Goal: Information Seeking & Learning: Learn about a topic

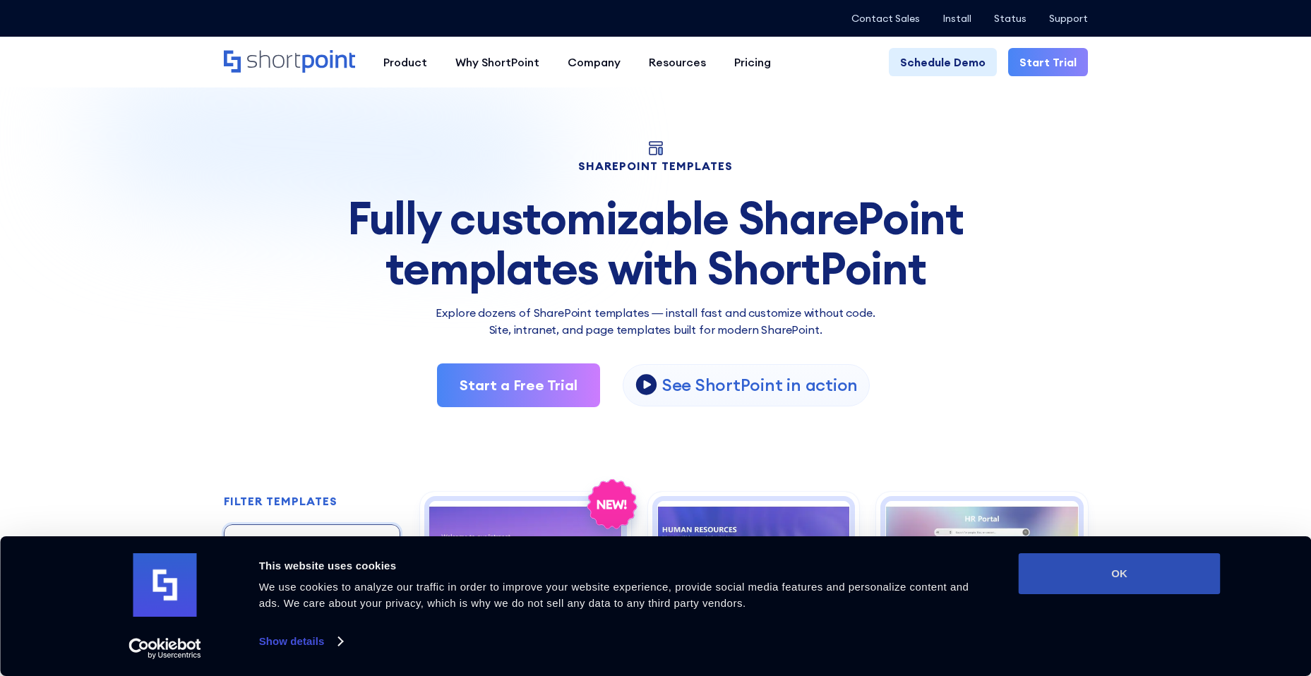
click at [1116, 573] on button "OK" at bounding box center [1120, 574] width 202 height 41
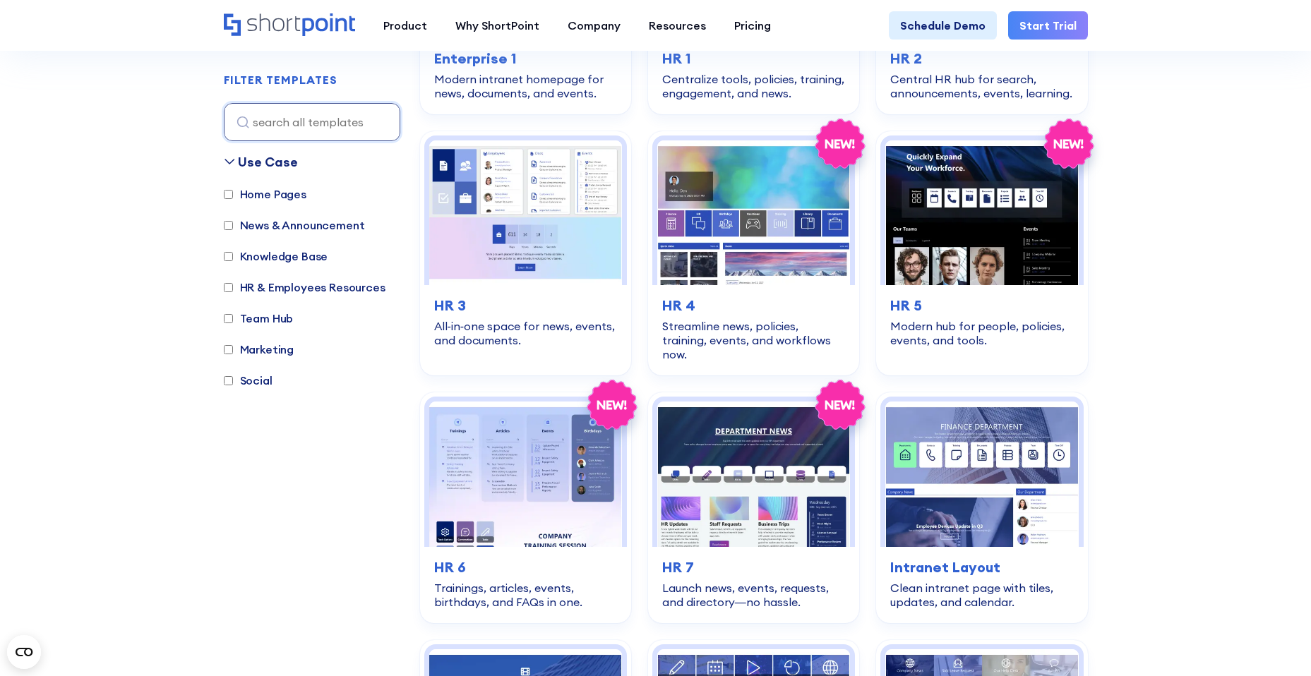
scroll to position [609, 0]
click at [227, 194] on input "Home Pages" at bounding box center [228, 194] width 9 height 9
checkbox input "true"
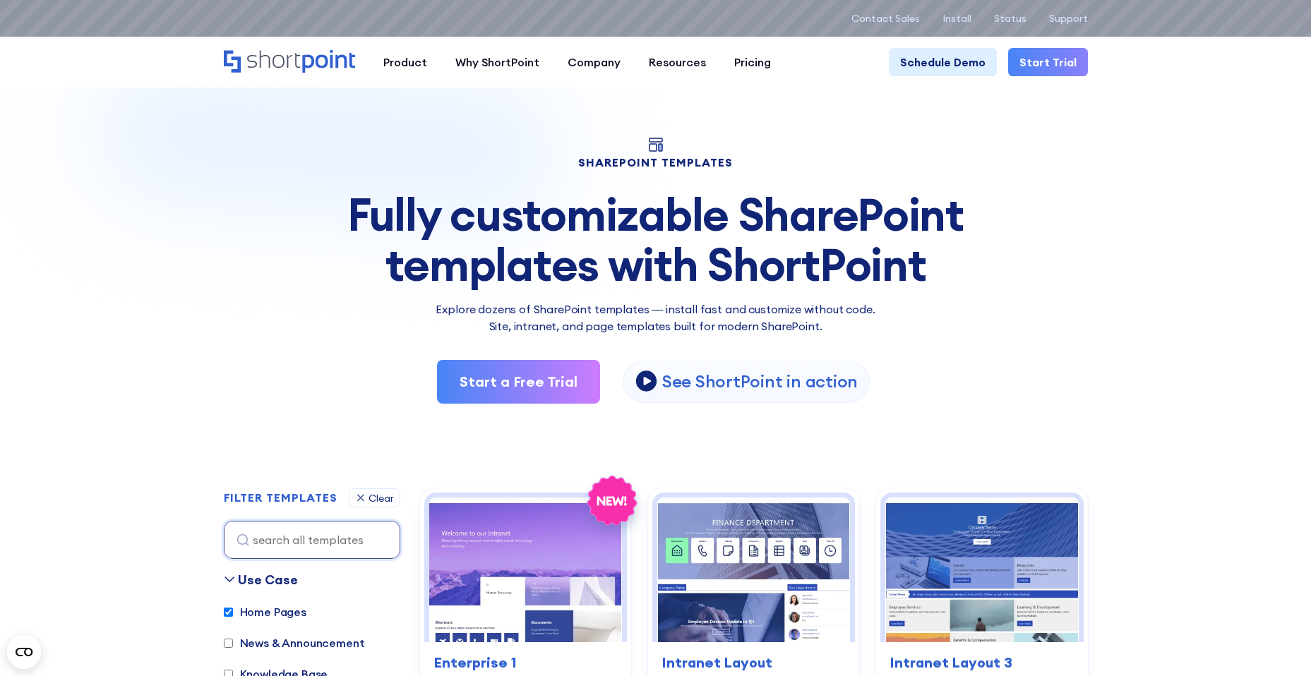
scroll to position [0, 0]
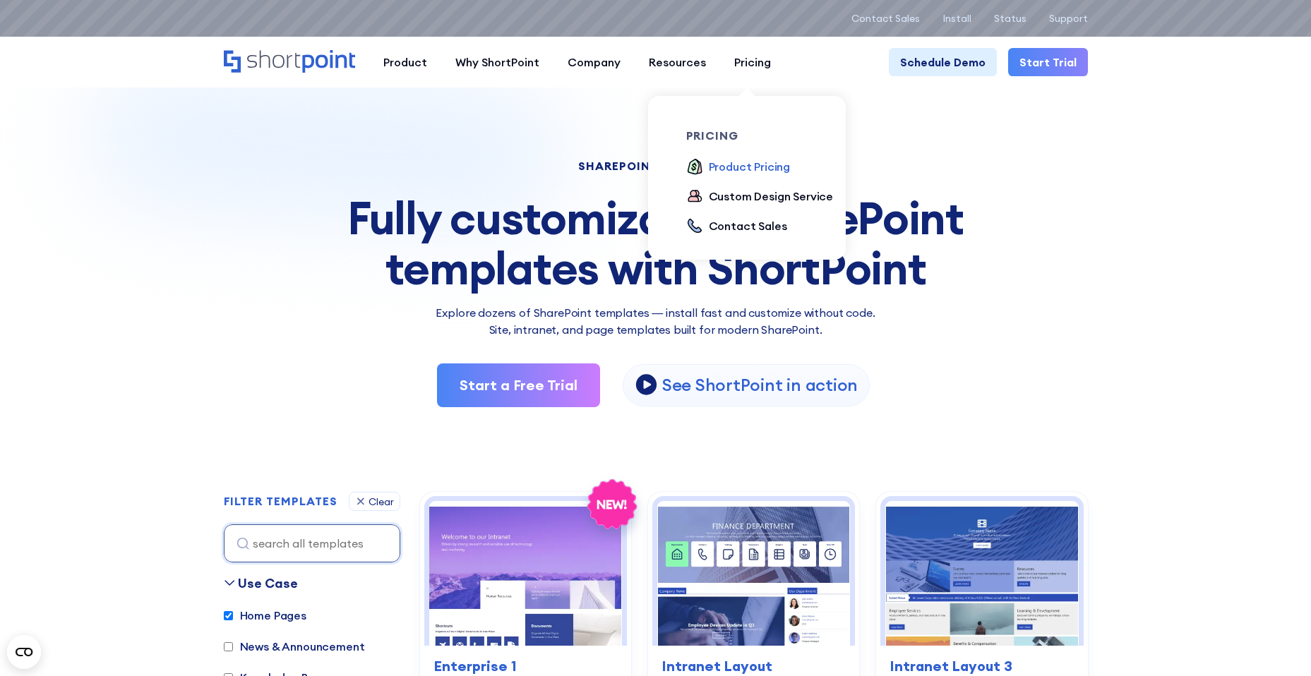
click at [752, 166] on div "Product Pricing" at bounding box center [750, 166] width 82 height 17
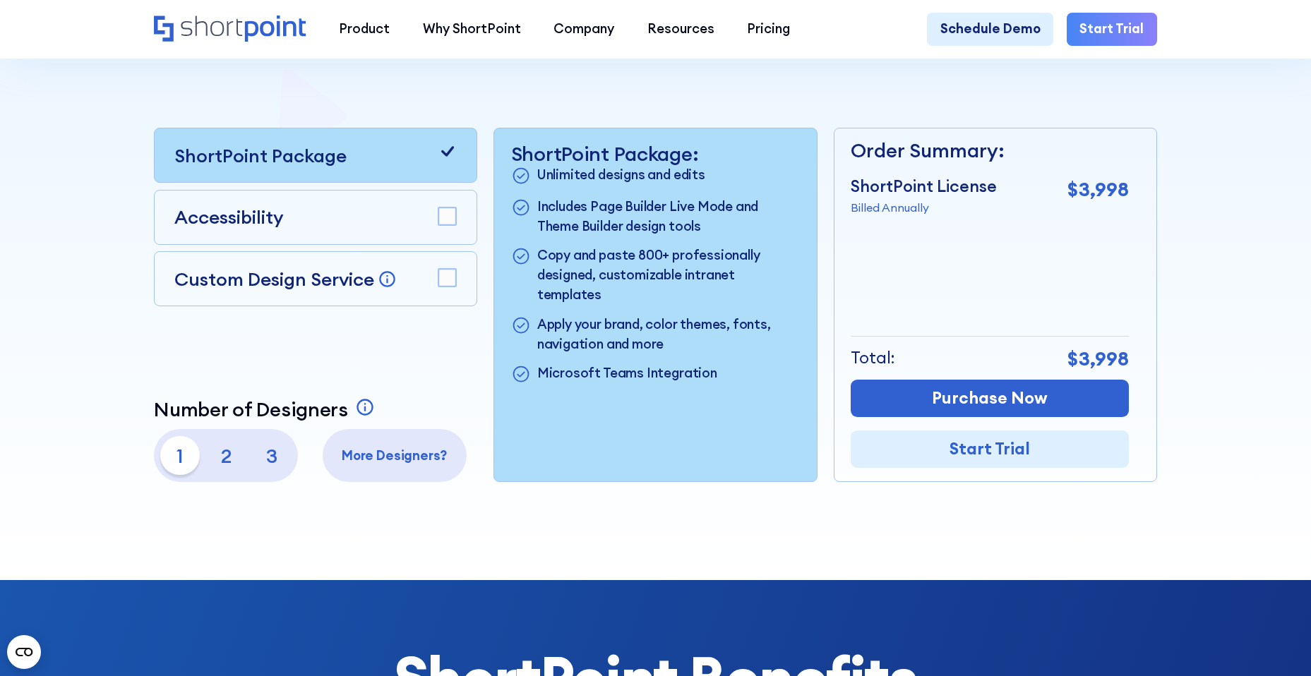
scroll to position [406, 0]
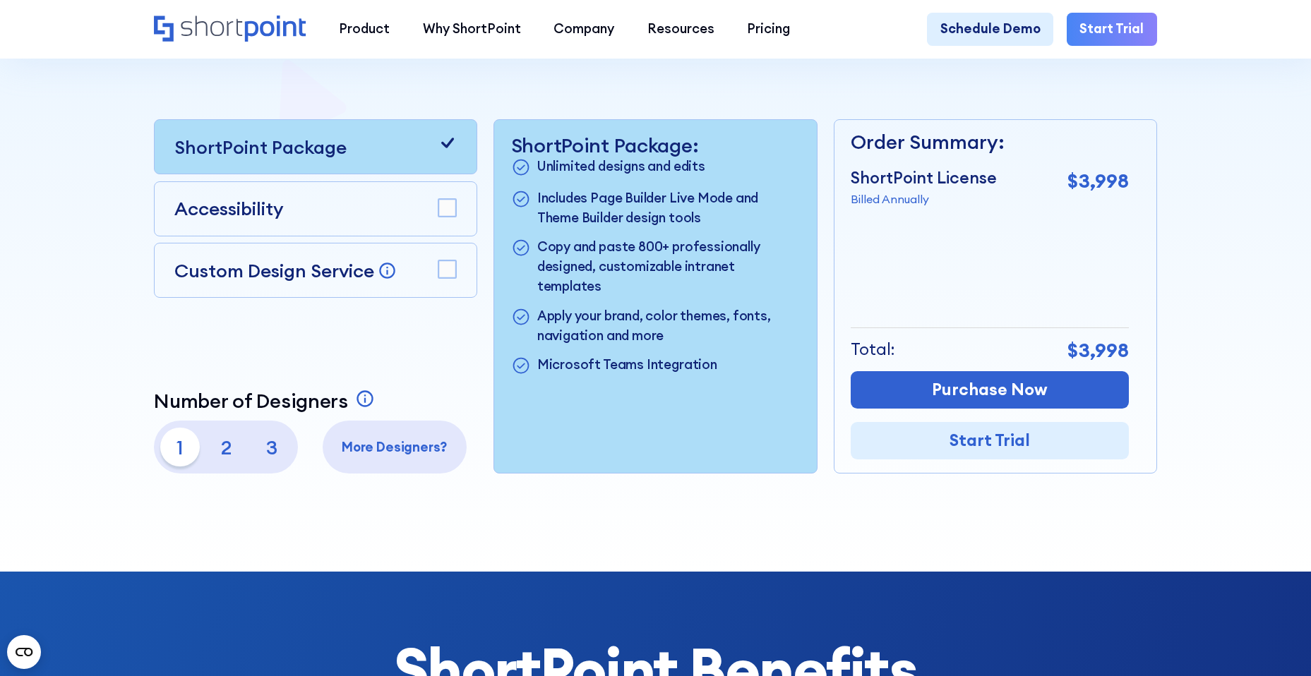
click at [444, 208] on rect at bounding box center [447, 208] width 18 height 18
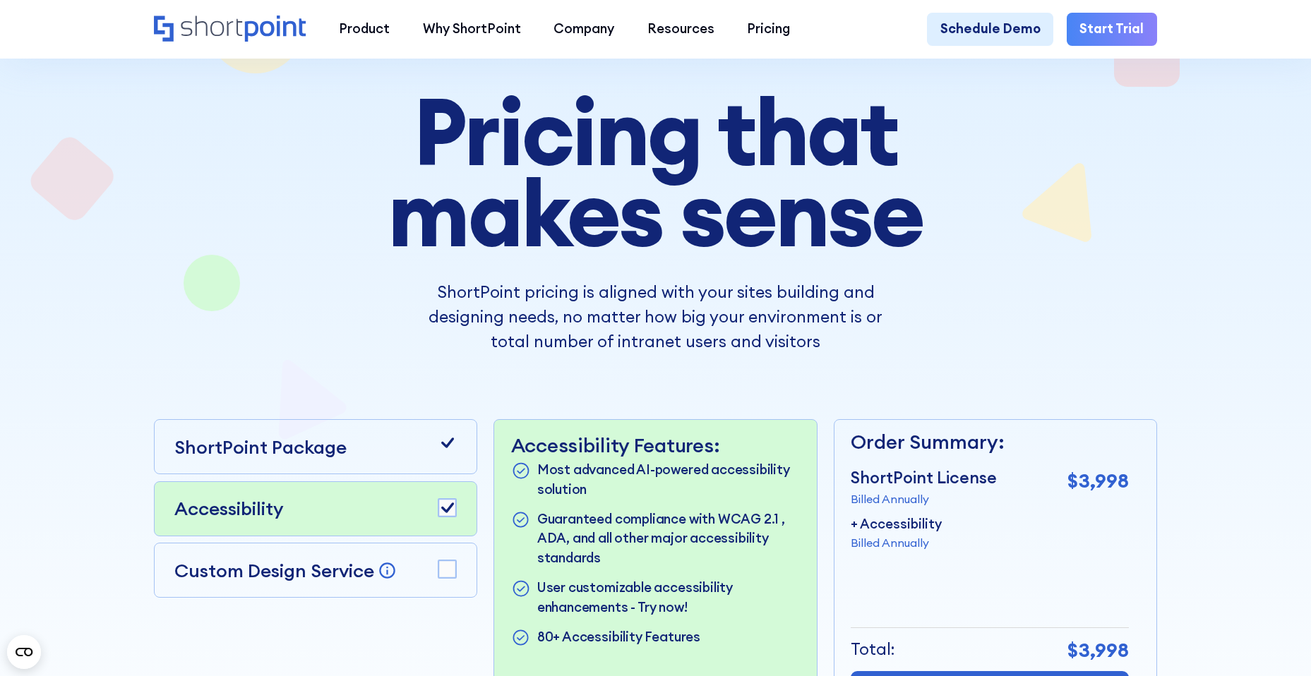
scroll to position [102, 0]
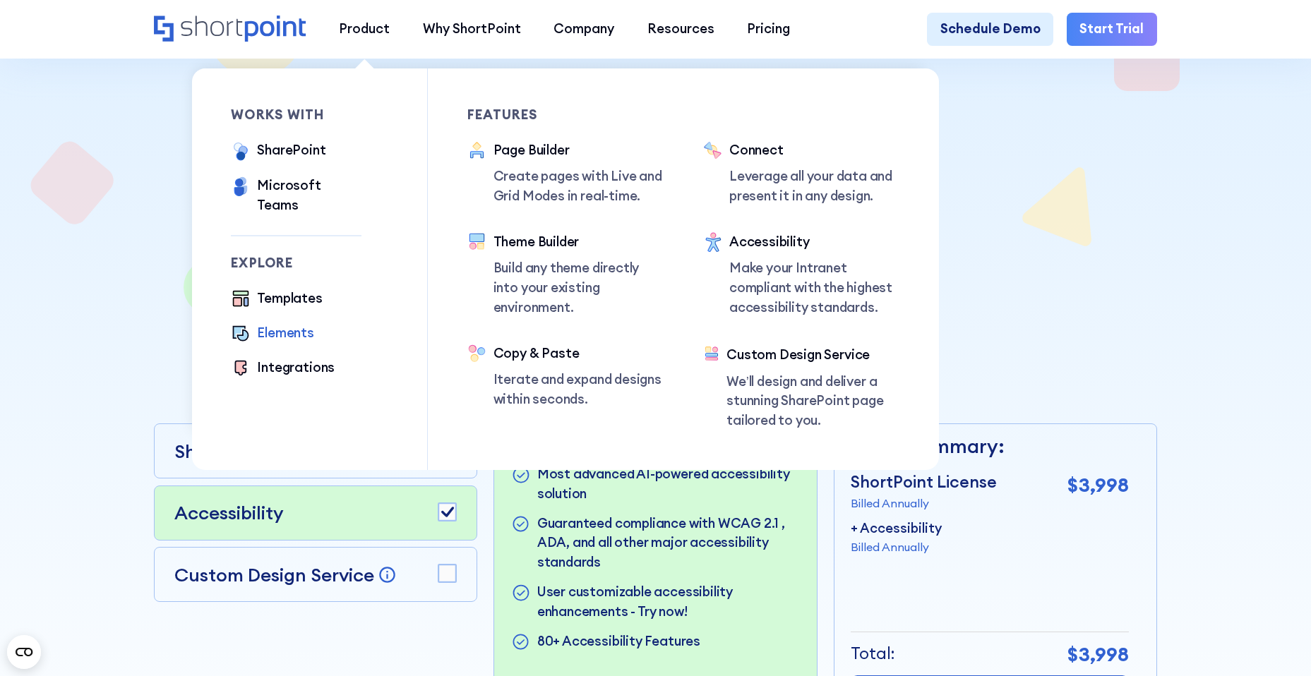
click at [268, 324] on div "Elements" at bounding box center [285, 333] width 57 height 20
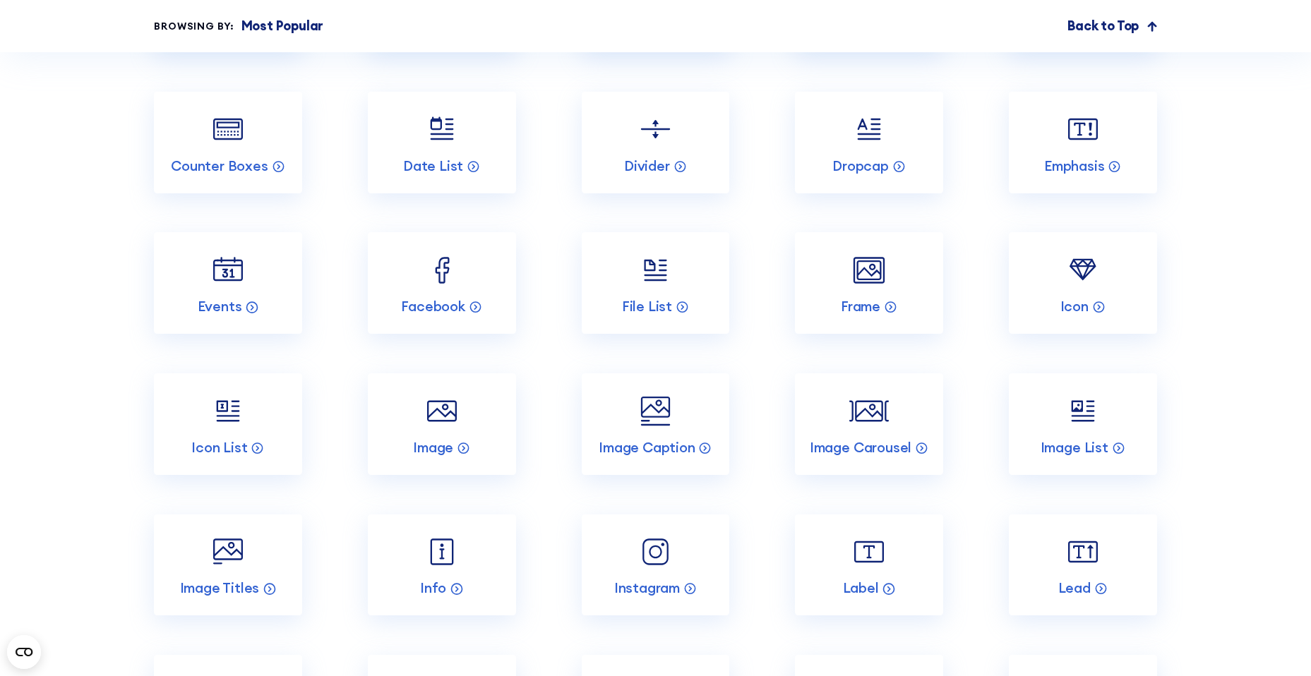
scroll to position [2029, 0]
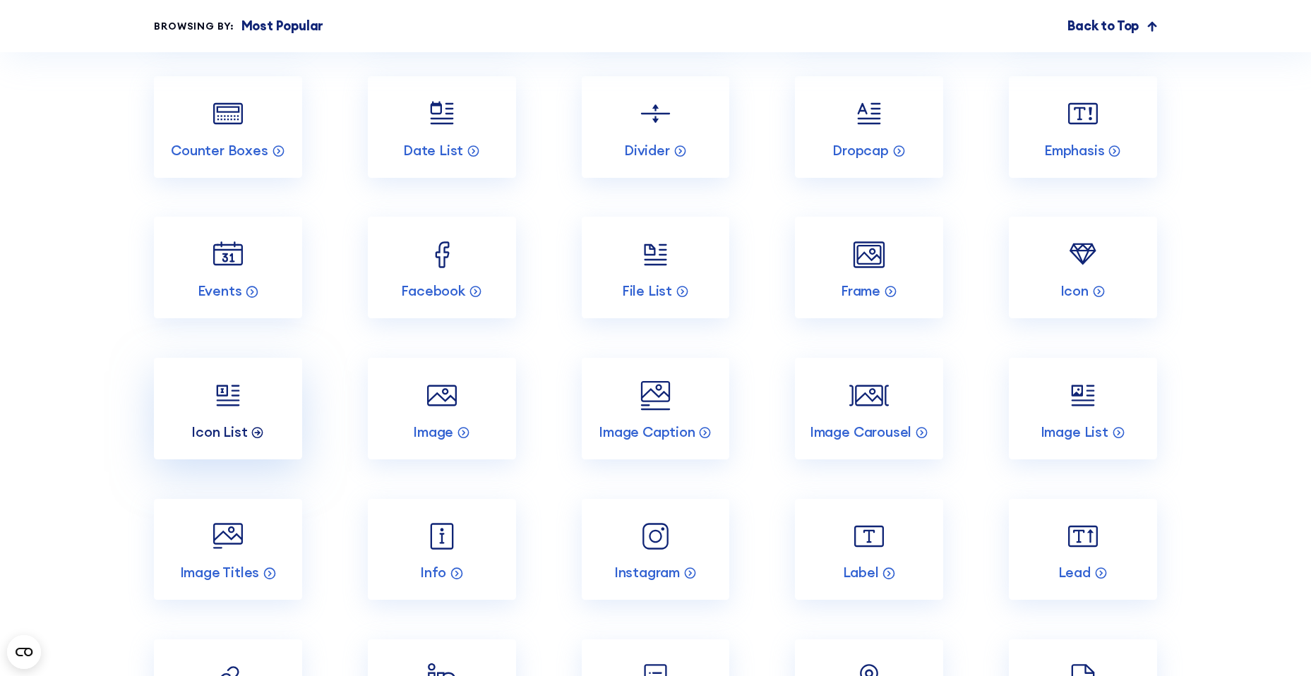
click at [205, 441] on p "Icon List" at bounding box center [219, 433] width 56 height 18
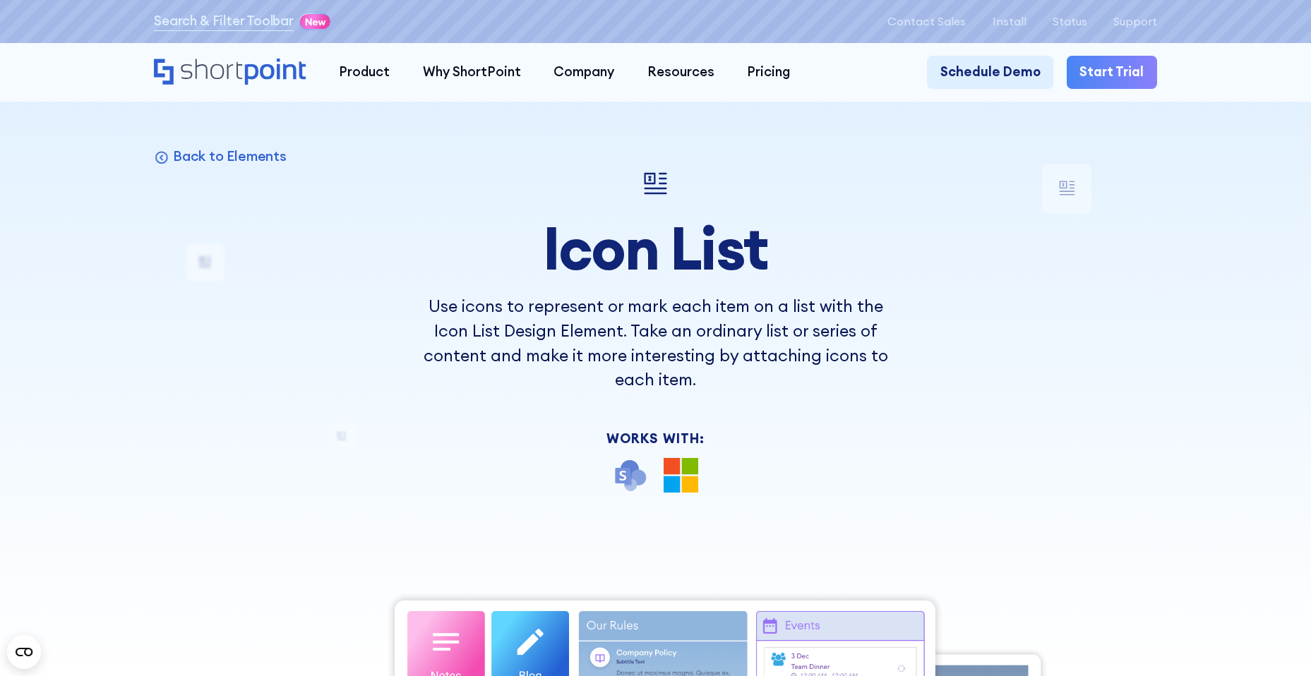
click at [203, 76] on icon "Home" at bounding box center [211, 69] width 61 height 20
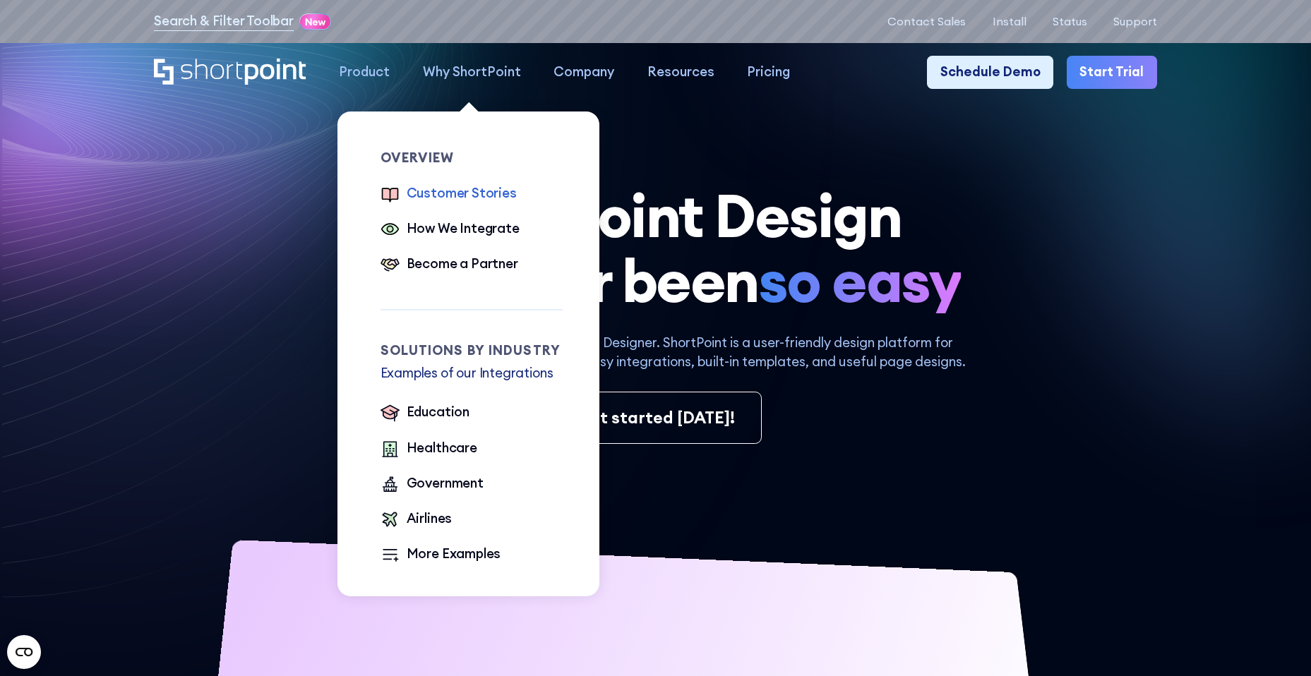
click at [429, 196] on div "Customer Stories" at bounding box center [462, 194] width 110 height 20
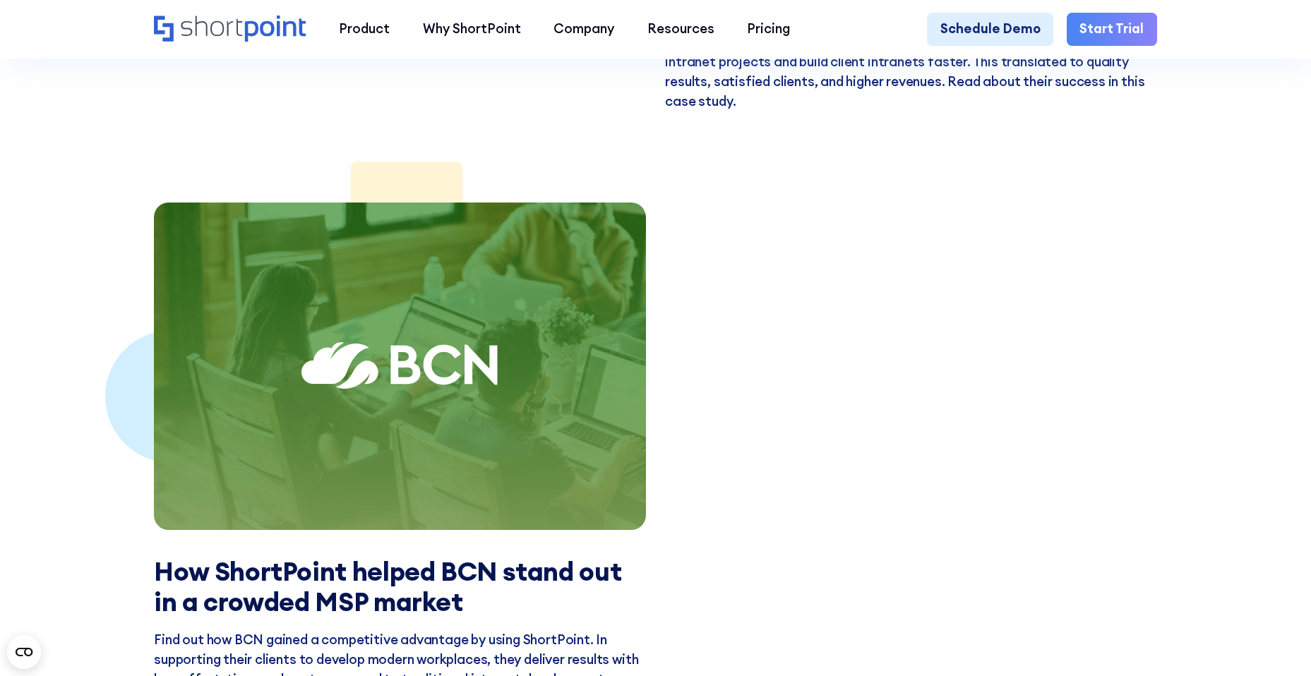
scroll to position [3754, 0]
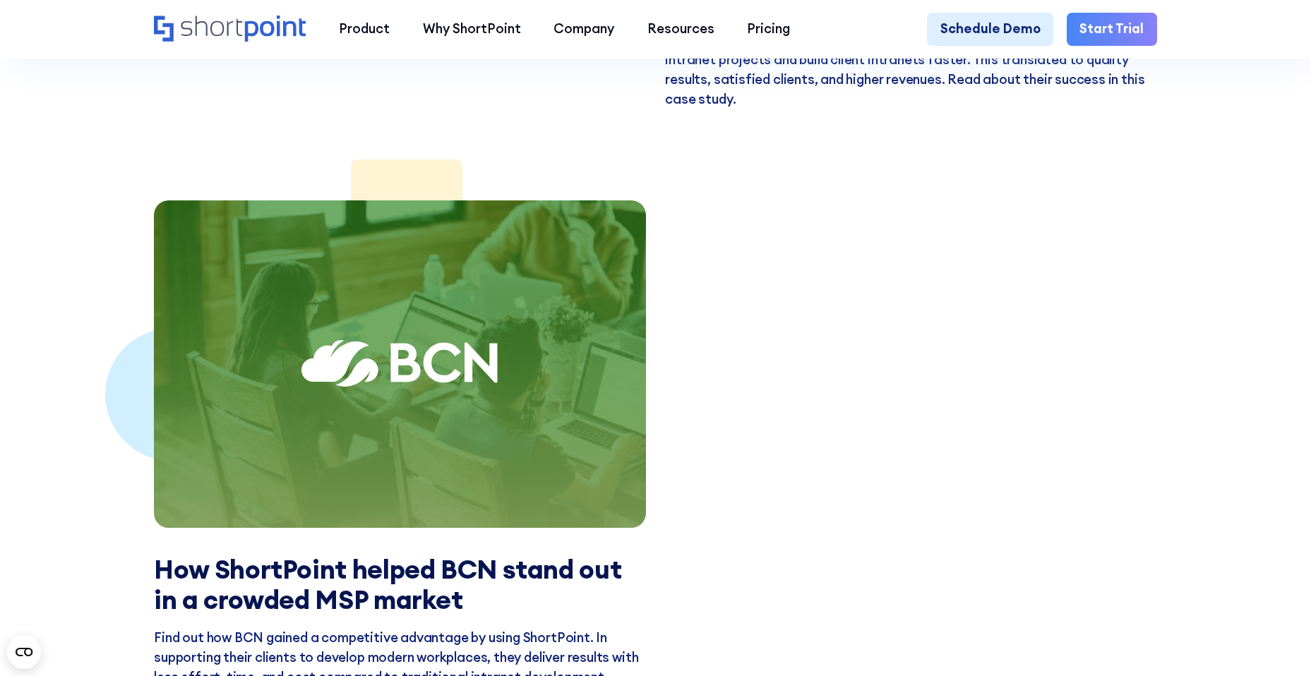
click at [422, 367] on div at bounding box center [399, 365] width 491 height 328
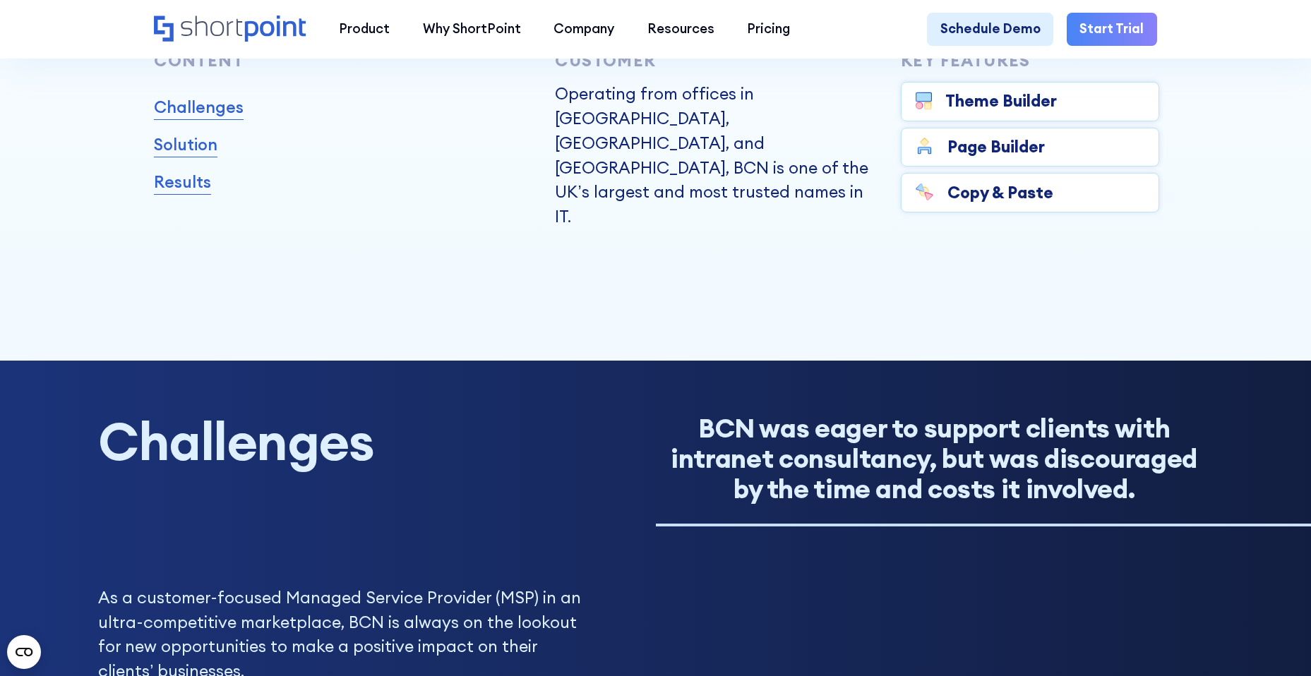
scroll to position [710, 0]
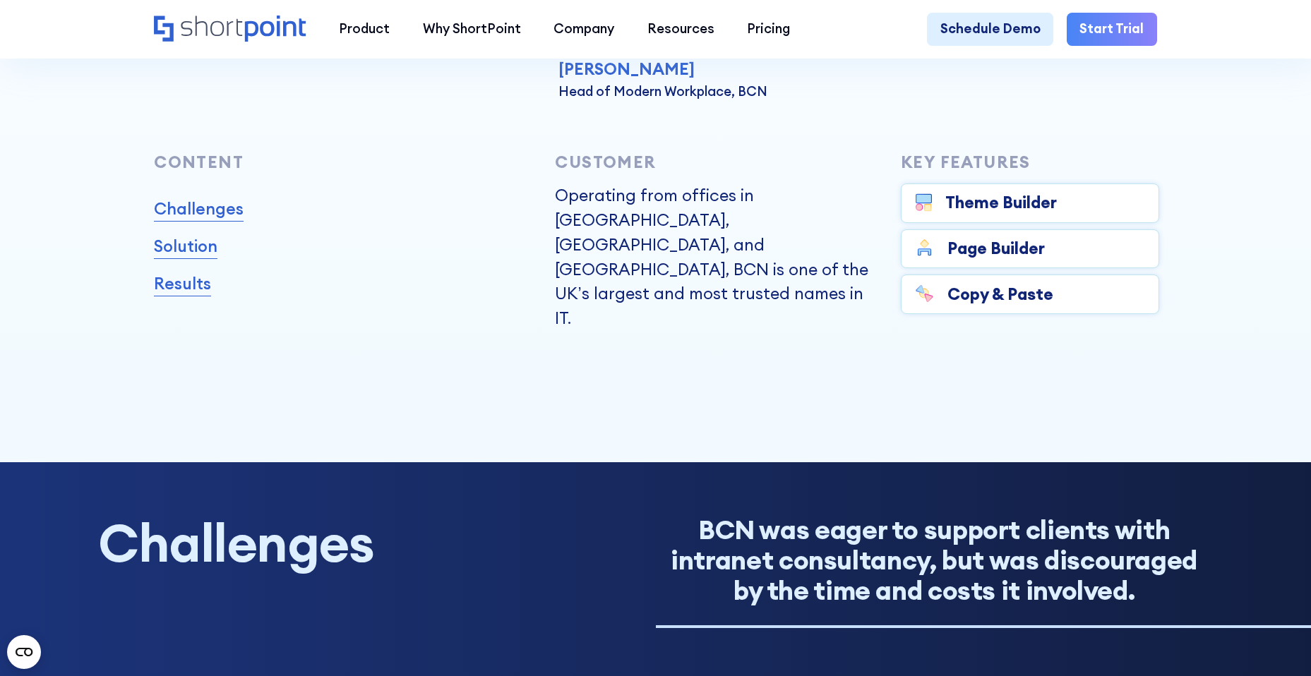
click at [994, 214] on div "Theme Builder" at bounding box center [1001, 203] width 112 height 25
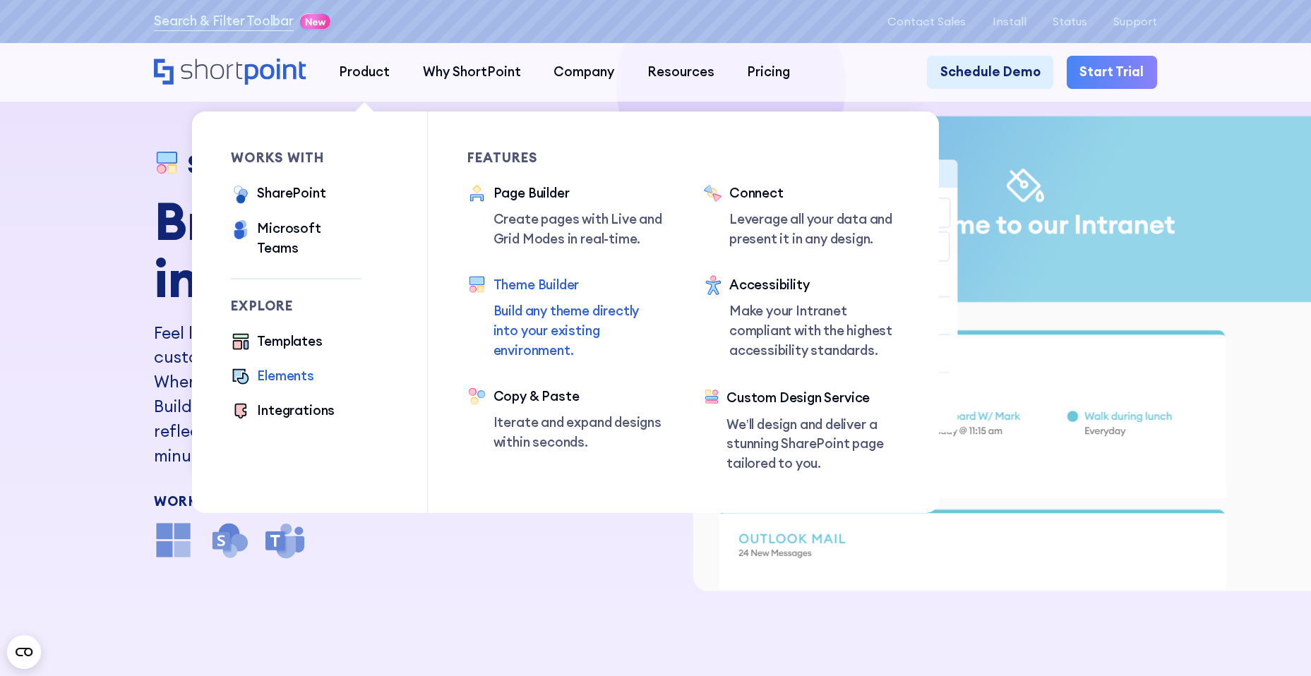
click at [282, 366] on div "Elements" at bounding box center [285, 376] width 57 height 20
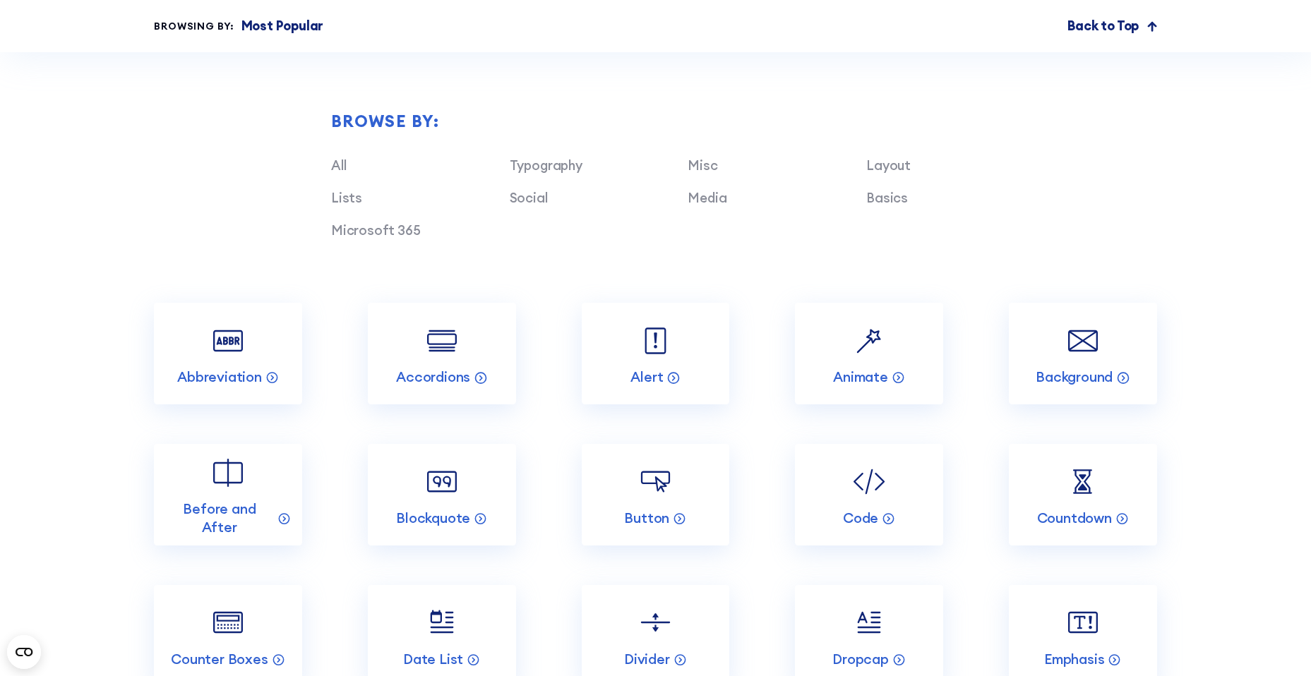
scroll to position [1522, 0]
click at [550, 172] on link "Typography" at bounding box center [546, 163] width 73 height 17
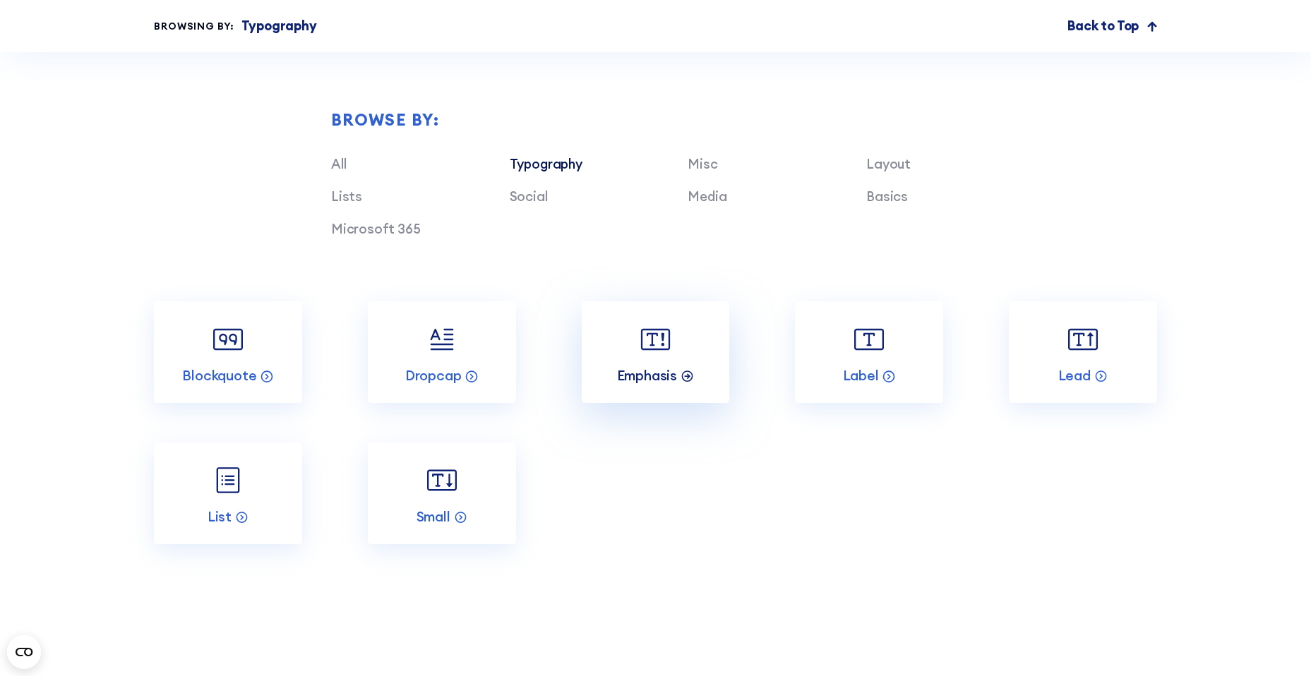
click at [654, 385] on p "Emphasis" at bounding box center [647, 376] width 60 height 18
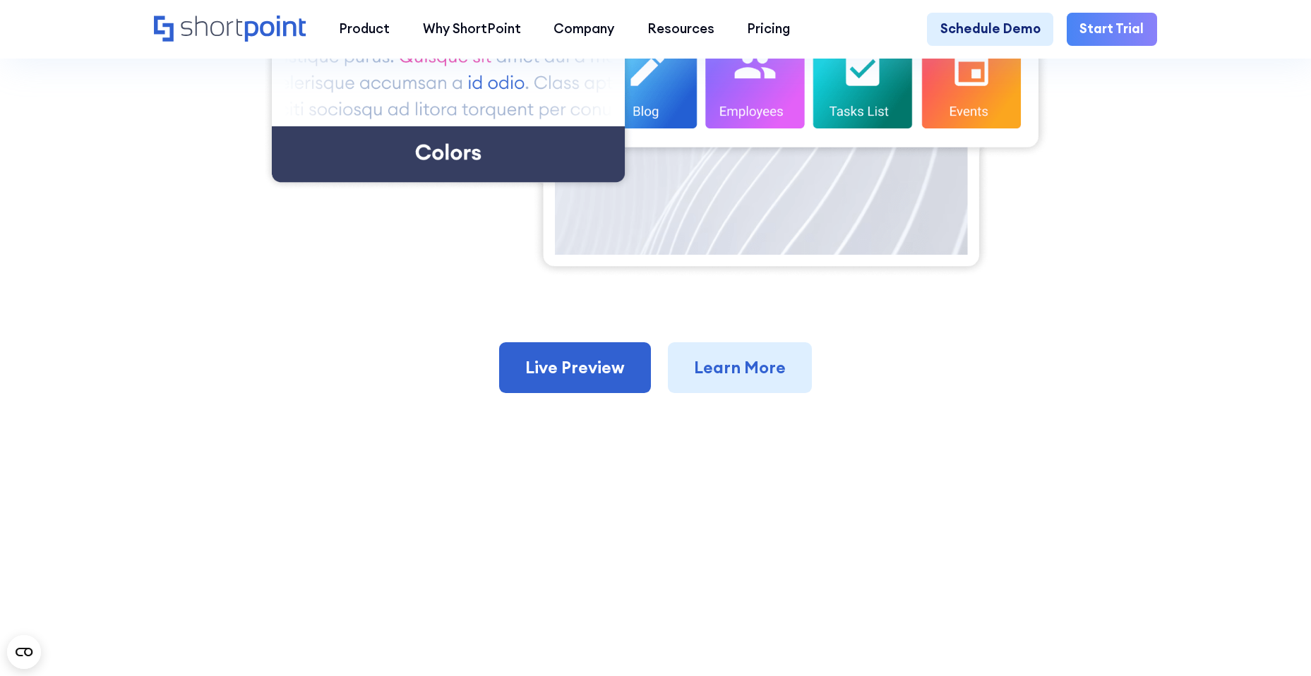
scroll to position [812, 0]
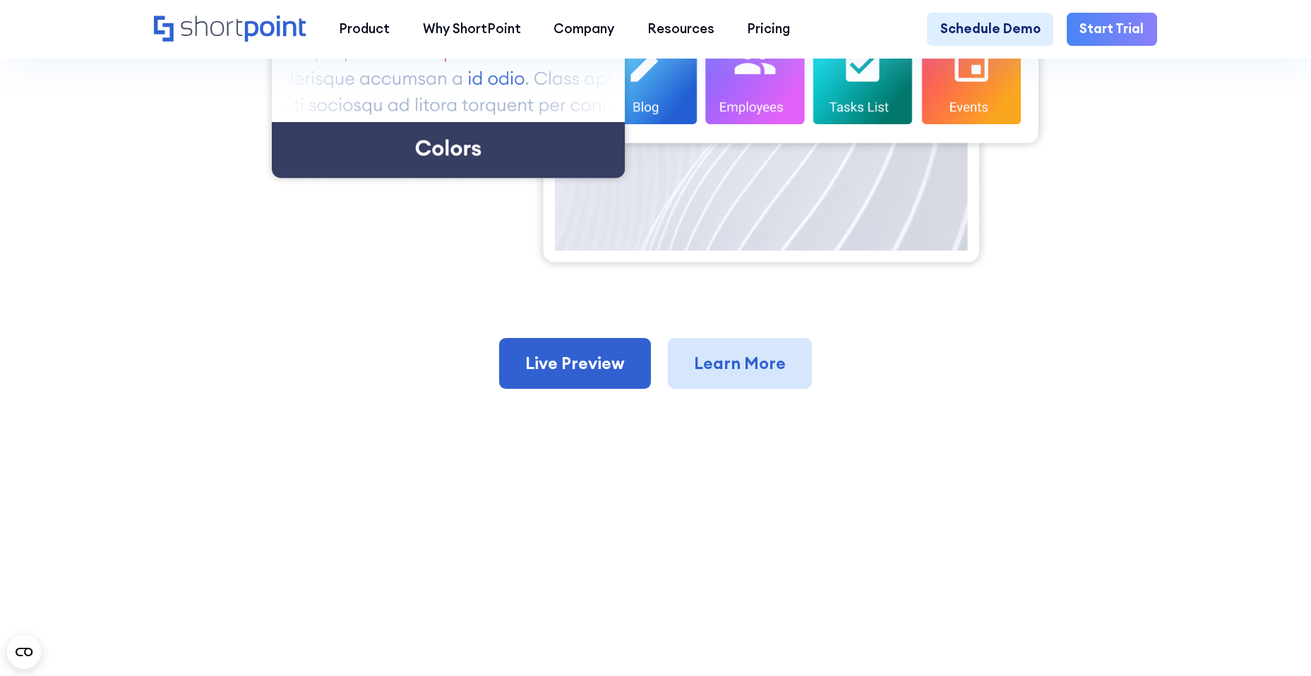
click at [762, 383] on link "Learn More" at bounding box center [740, 363] width 144 height 51
click at [222, 31] on icon "Home" at bounding box center [230, 29] width 153 height 26
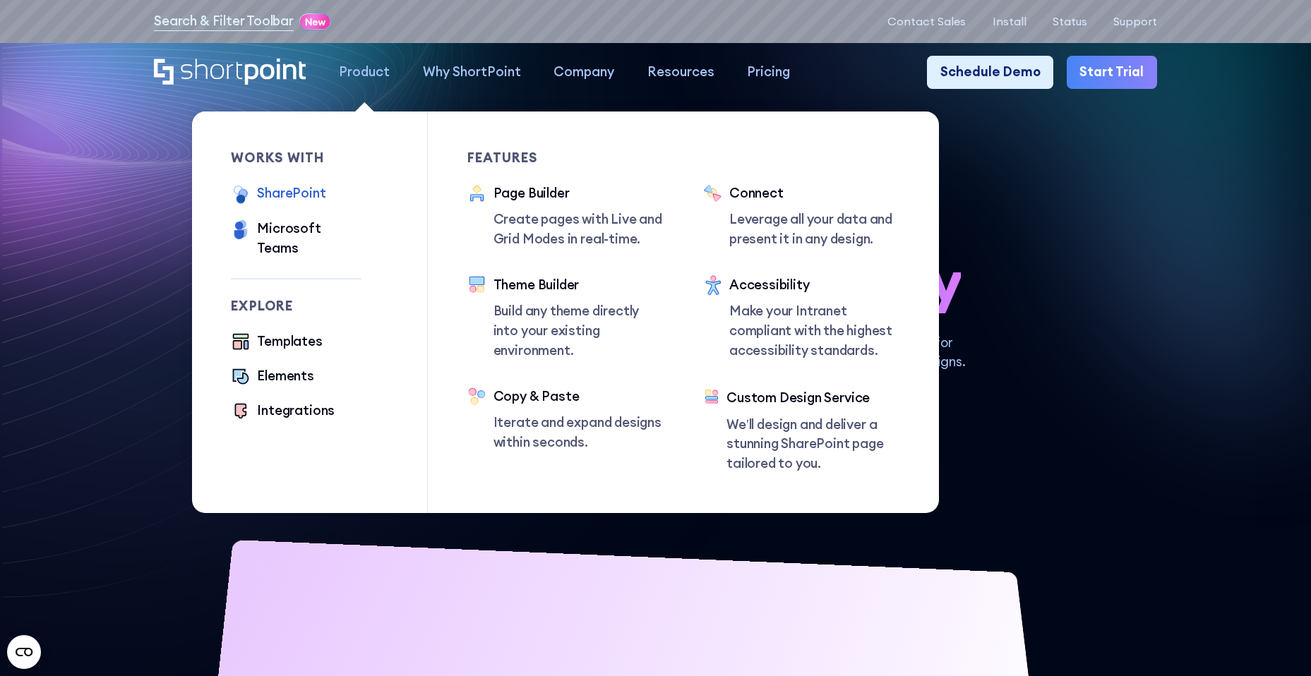
click at [277, 196] on div "SharePoint" at bounding box center [291, 194] width 68 height 20
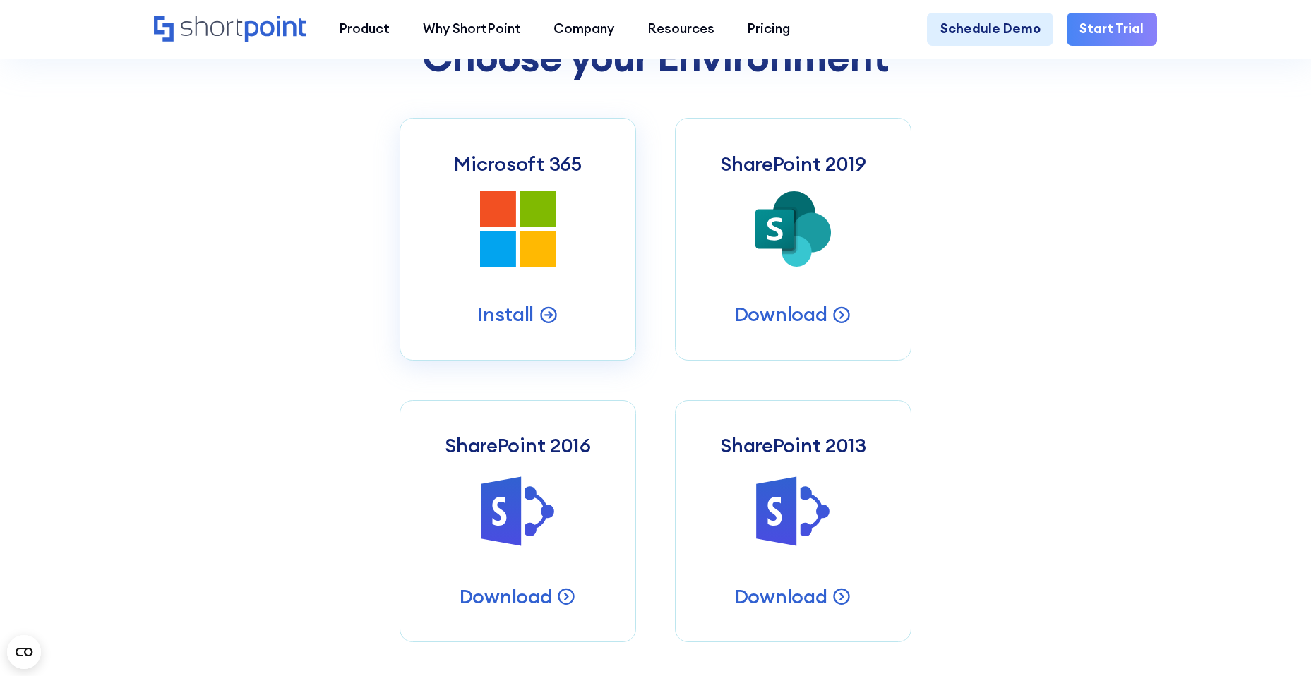
scroll to position [710, 0]
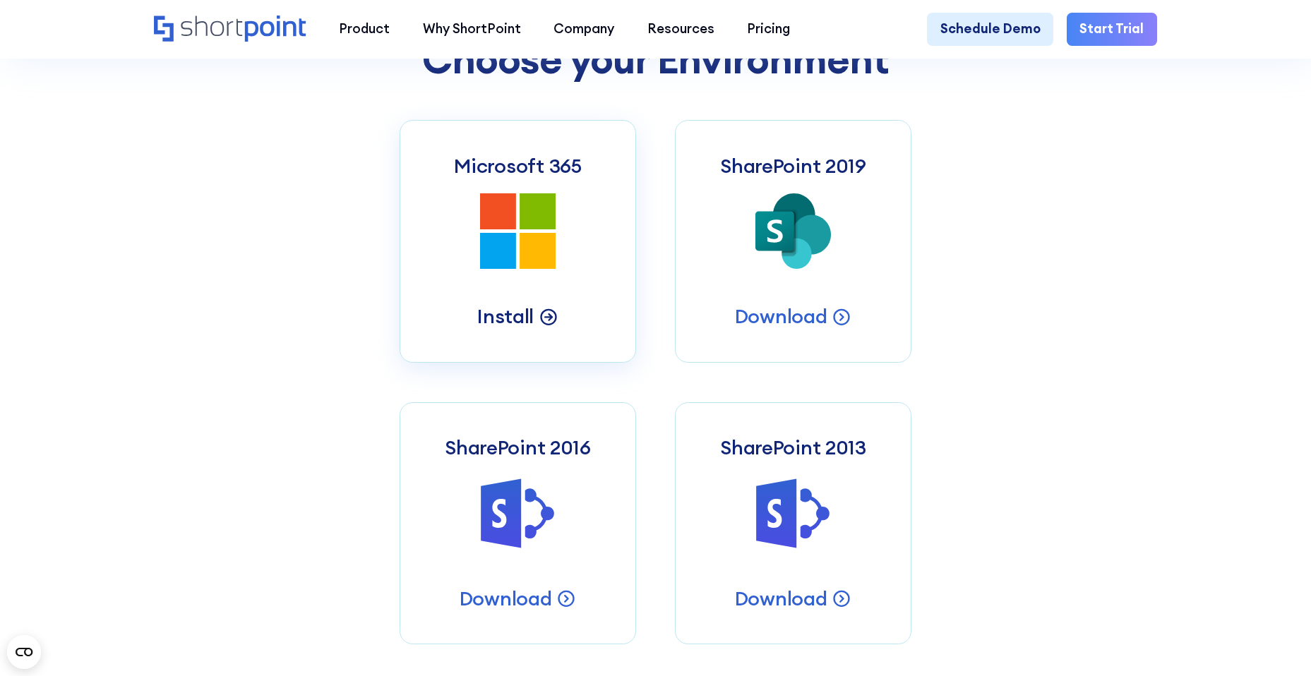
click at [501, 326] on p "Install" at bounding box center [505, 316] width 56 height 25
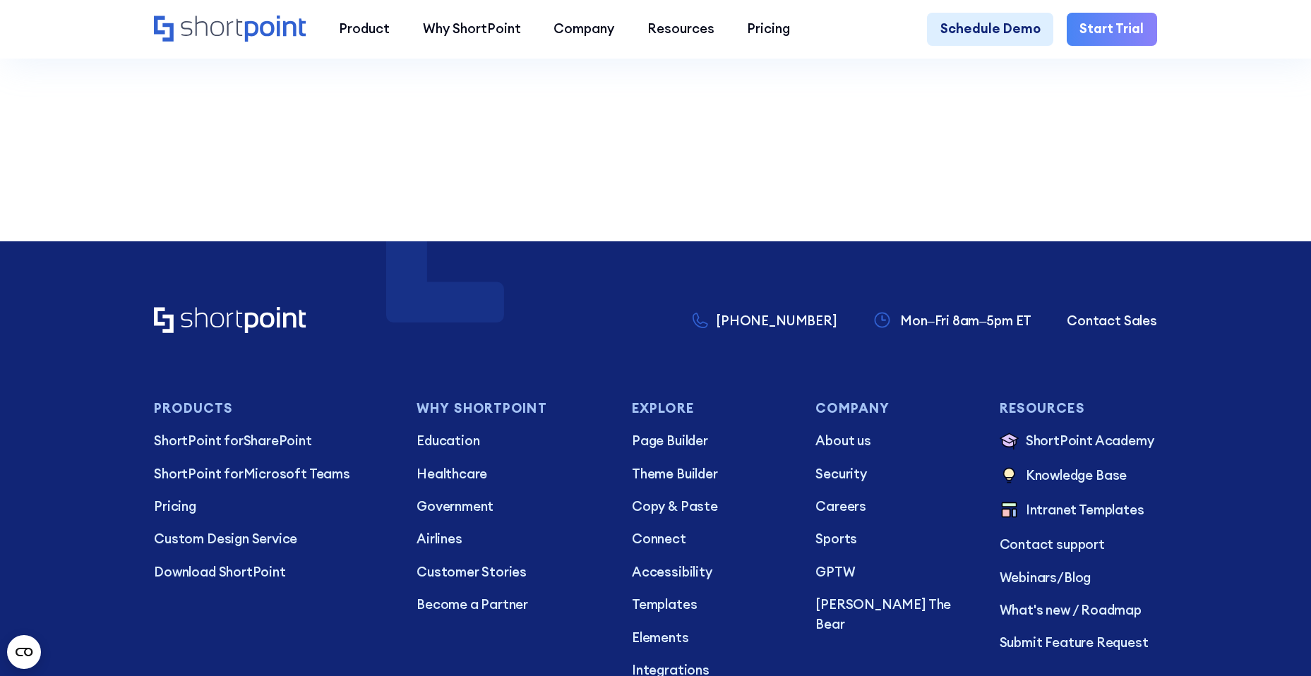
scroll to position [3754, 0]
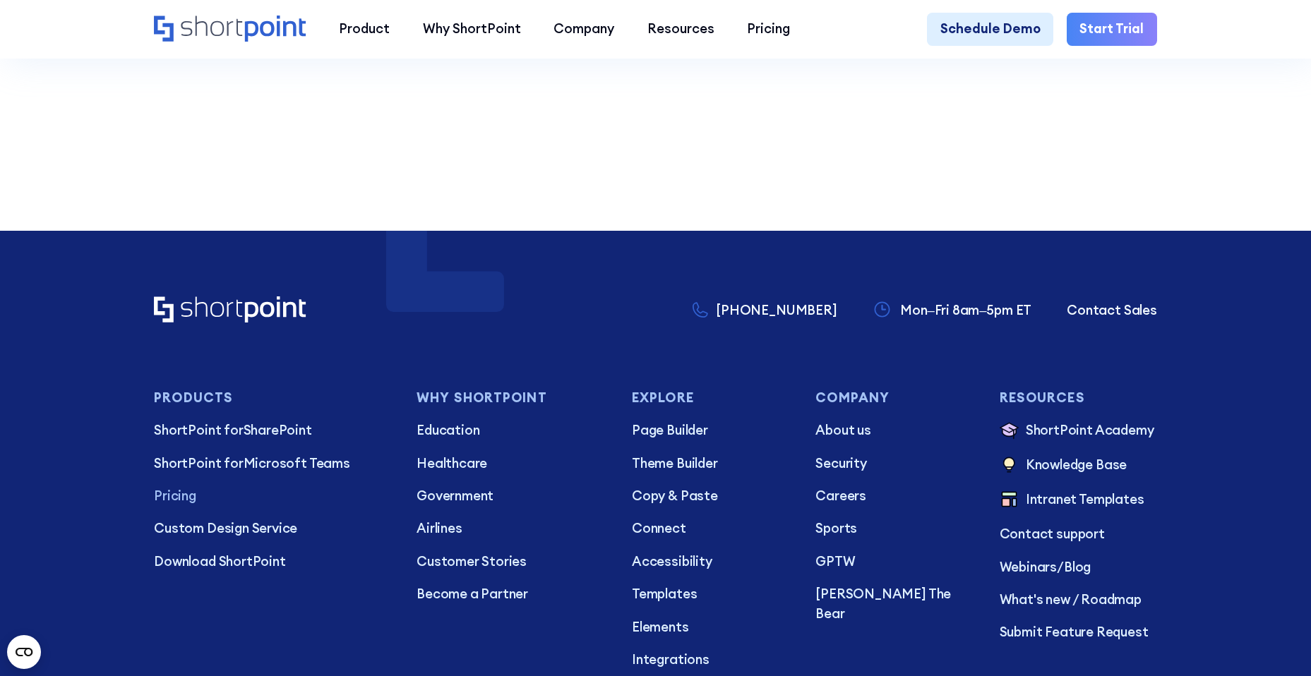
click at [161, 506] on p "Pricing" at bounding box center [272, 496] width 237 height 20
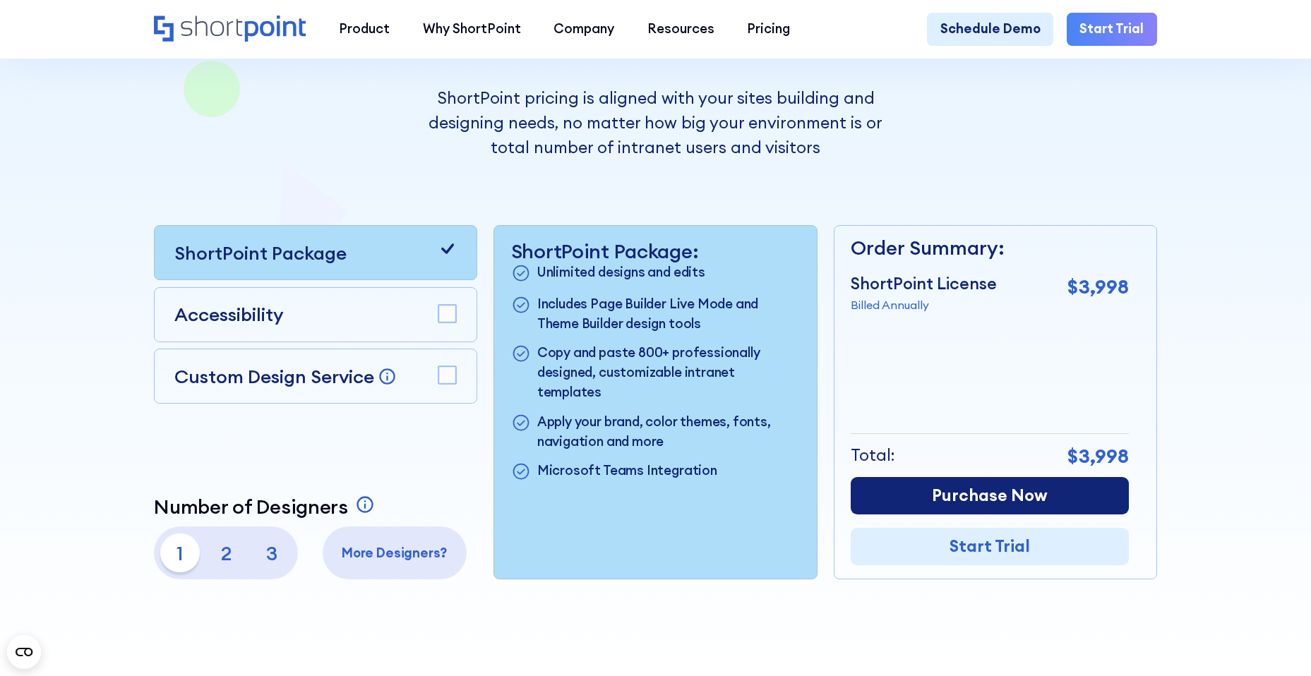
scroll to position [304, 0]
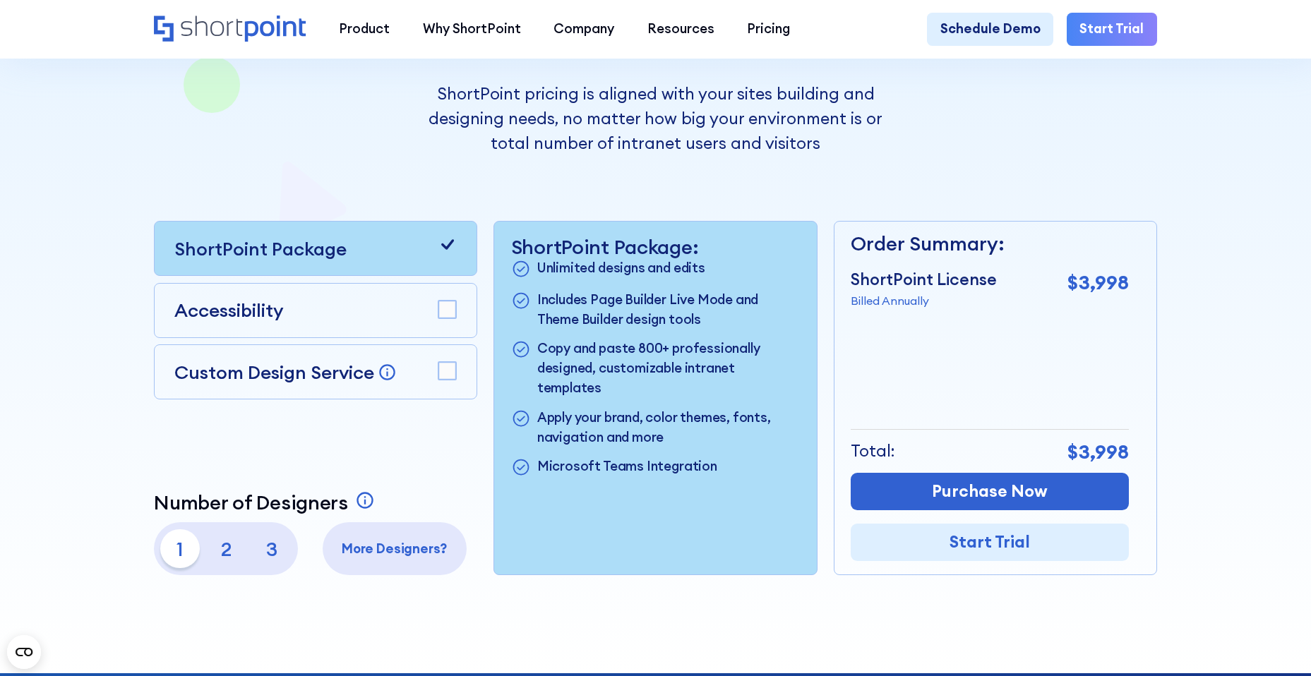
click at [441, 315] on rect at bounding box center [447, 310] width 18 height 18
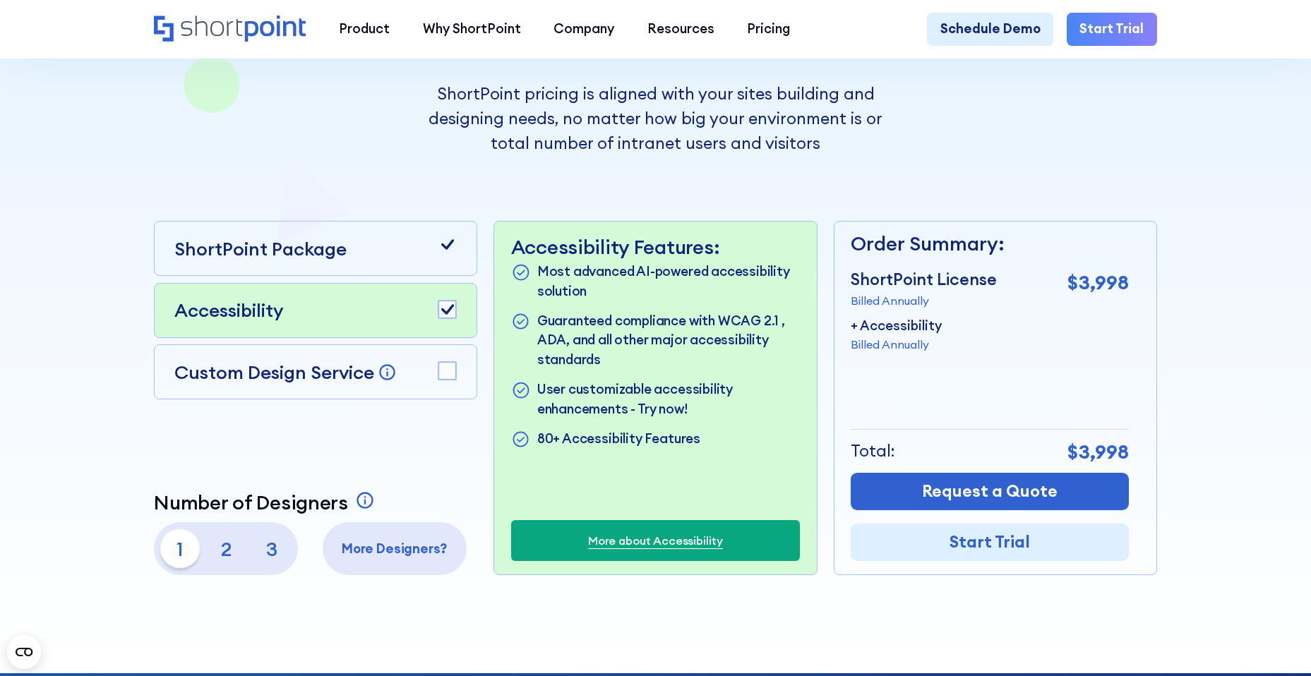
click at [443, 374] on rect at bounding box center [447, 371] width 18 height 18
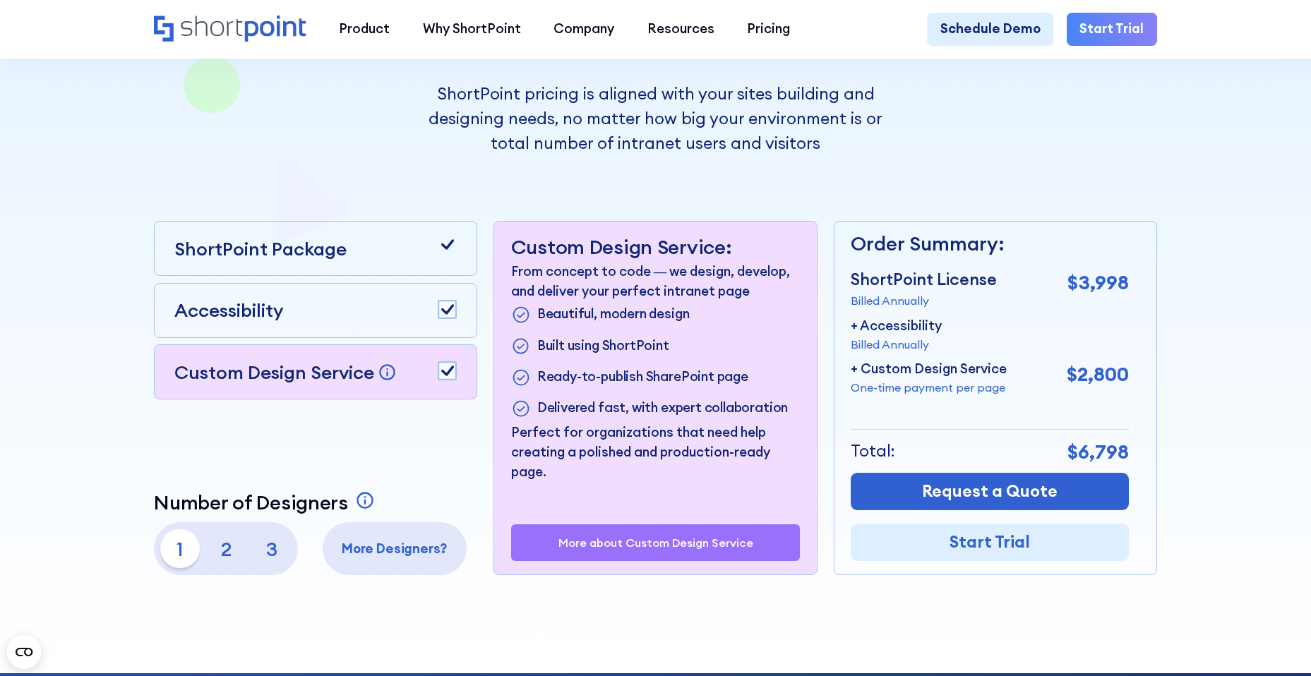
click at [443, 381] on rect at bounding box center [447, 371] width 18 height 18
click at [446, 315] on icon at bounding box center [447, 309] width 13 height 11
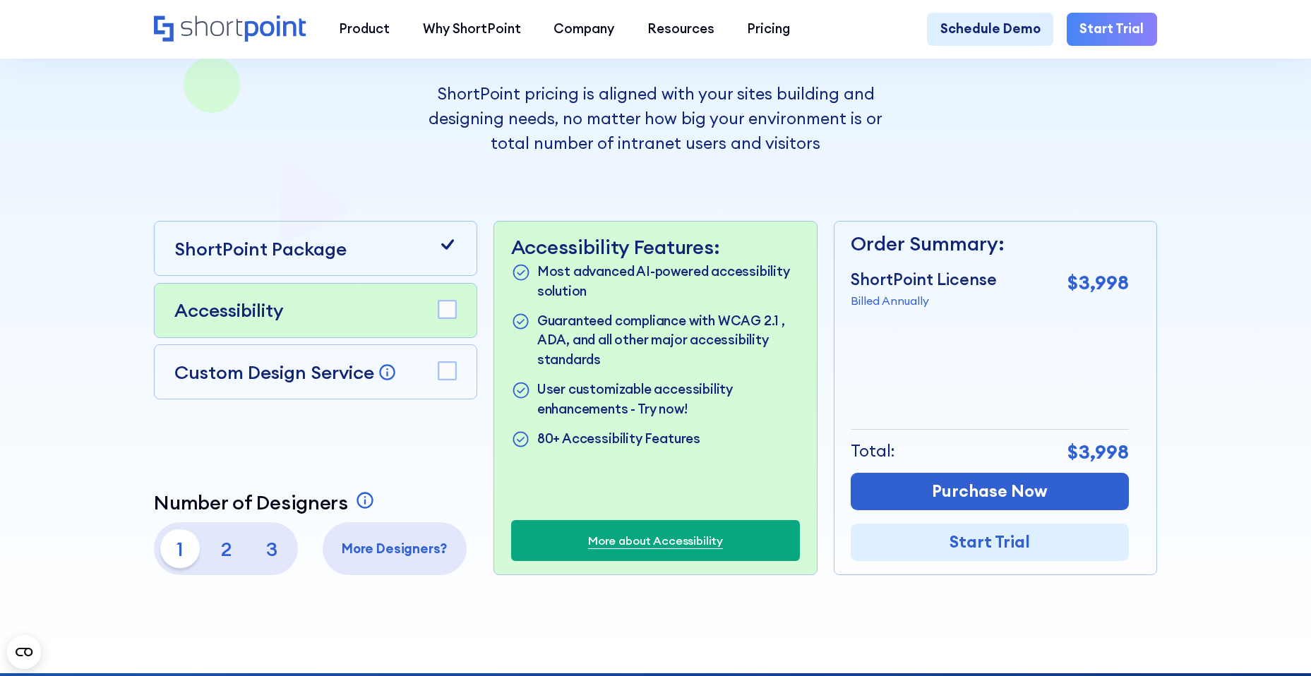
click at [374, 254] on div "ShortPoint Package" at bounding box center [315, 249] width 282 height 28
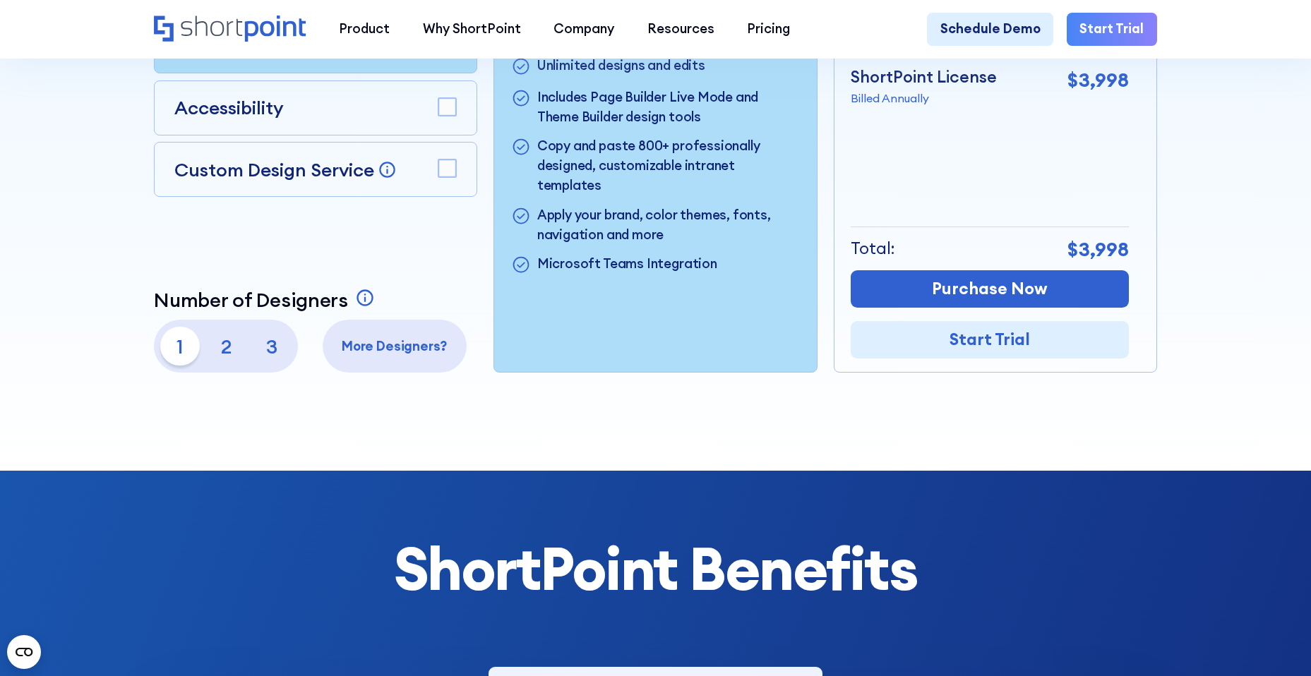
scroll to position [508, 0]
click at [222, 351] on p "2" at bounding box center [226, 346] width 40 height 40
click at [273, 351] on p "3" at bounding box center [272, 346] width 40 height 40
click at [169, 357] on p "1" at bounding box center [180, 346] width 40 height 40
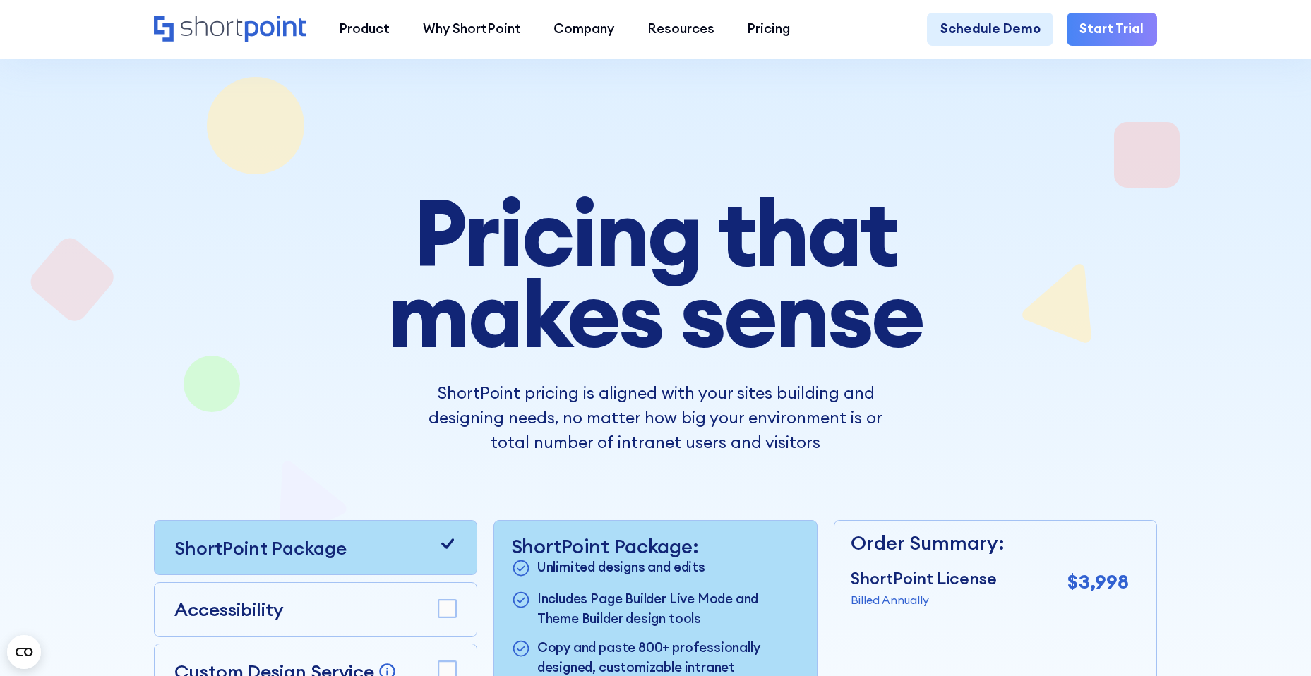
scroll to position [0, 0]
